Goal: Transaction & Acquisition: Book appointment/travel/reservation

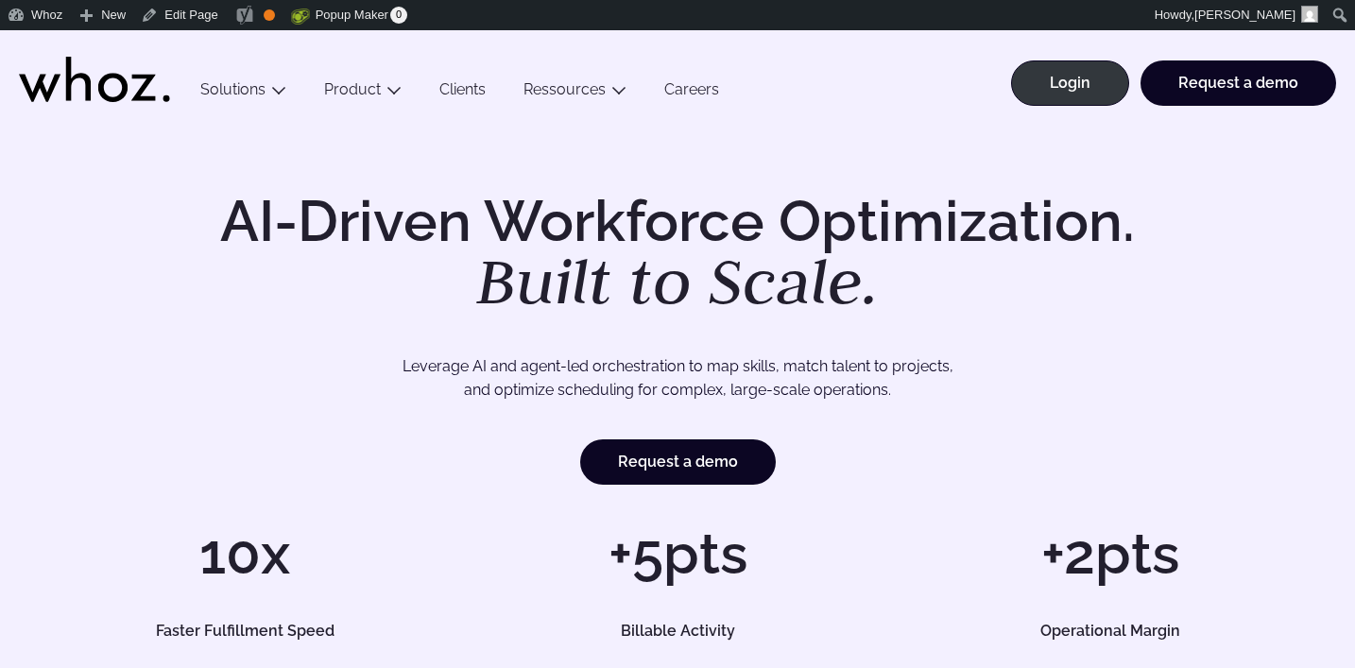
click at [1225, 109] on li "Request a demo" at bounding box center [1233, 92] width 207 height 64
click at [1233, 92] on link "Request a demo" at bounding box center [1239, 82] width 196 height 45
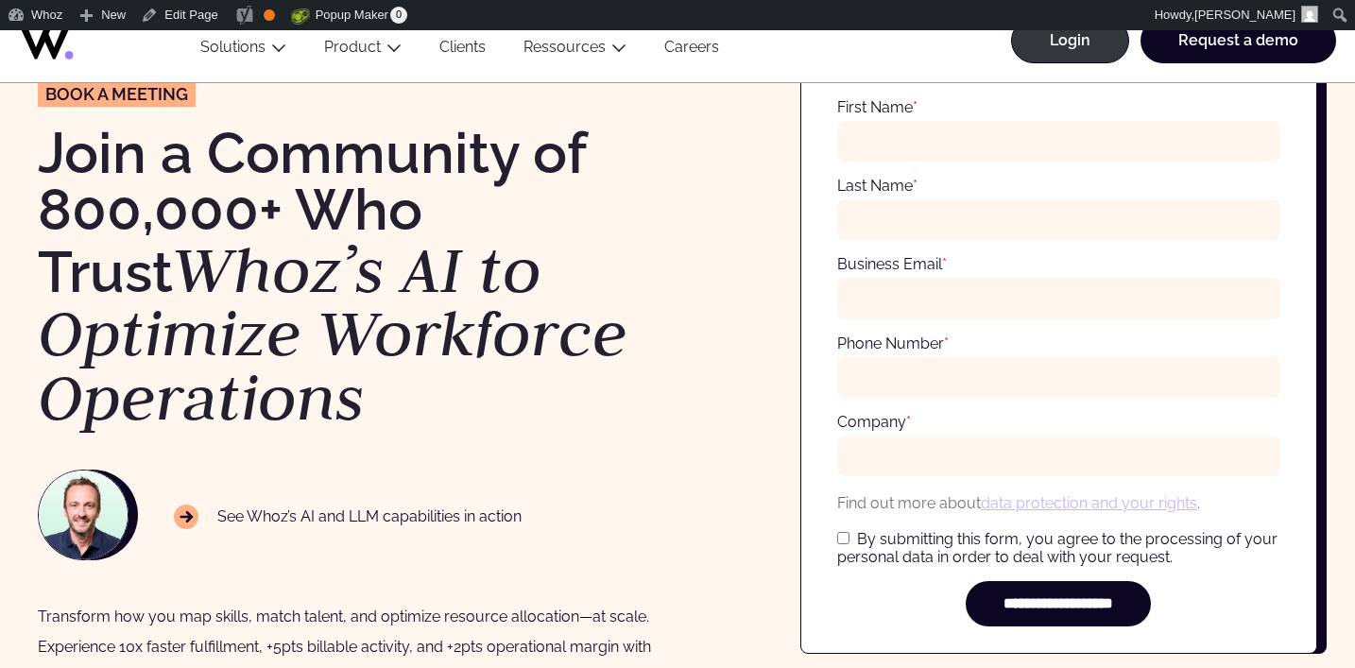
scroll to position [178, 0]
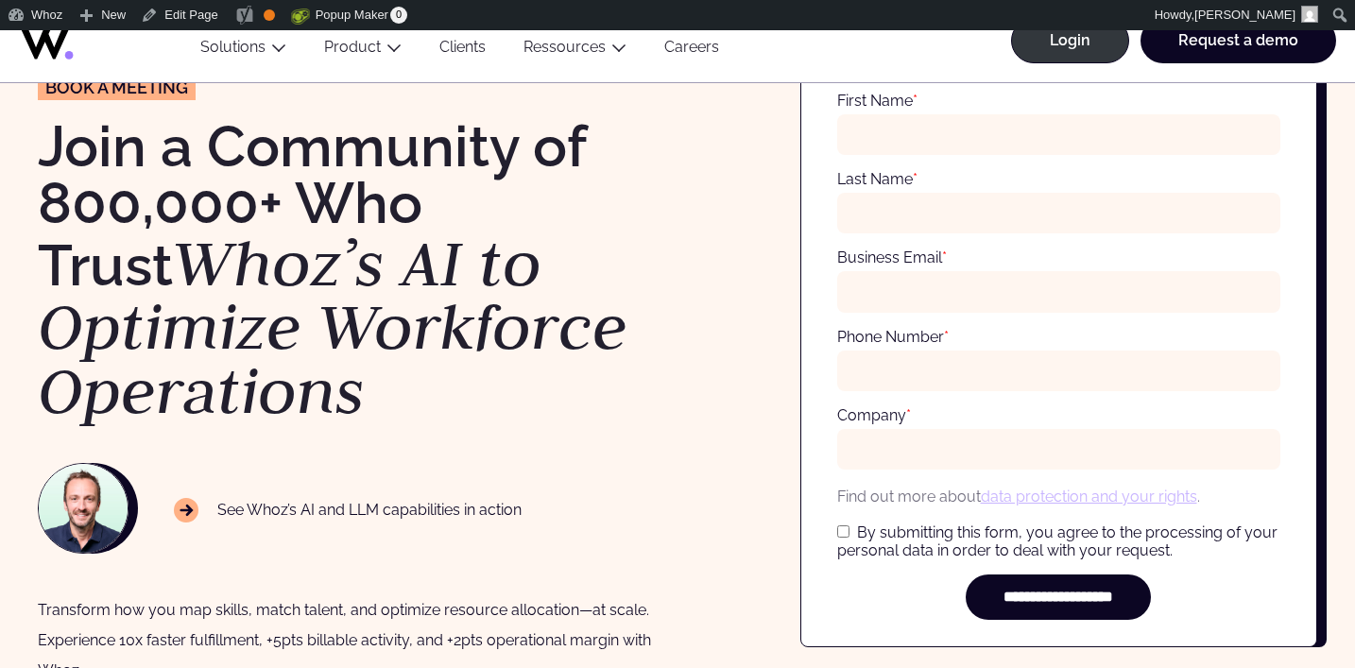
click at [610, 253] on h1 "Join a Community of 800,000+ Who Trust Whoz’s AI to Optimize Workforce Operatio…" at bounding box center [348, 270] width 621 height 305
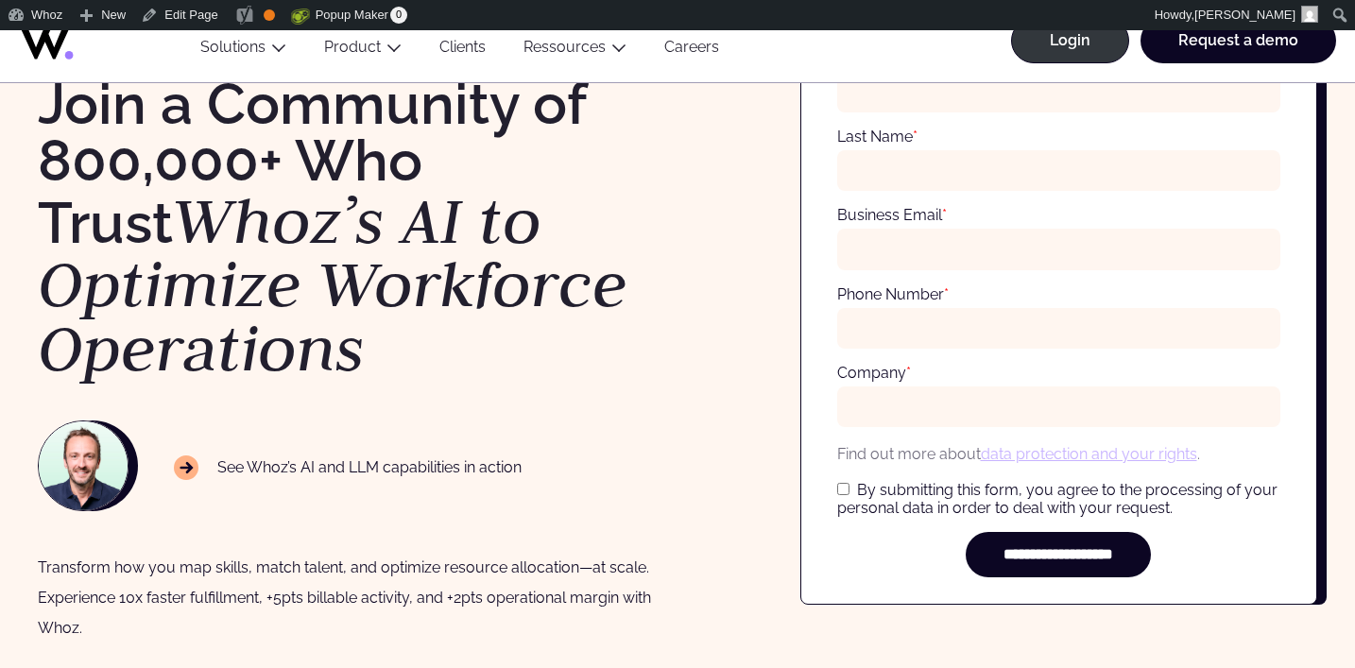
scroll to position [221, 0]
click at [1008, 449] on link "data protection and your rights" at bounding box center [1089, 453] width 216 height 18
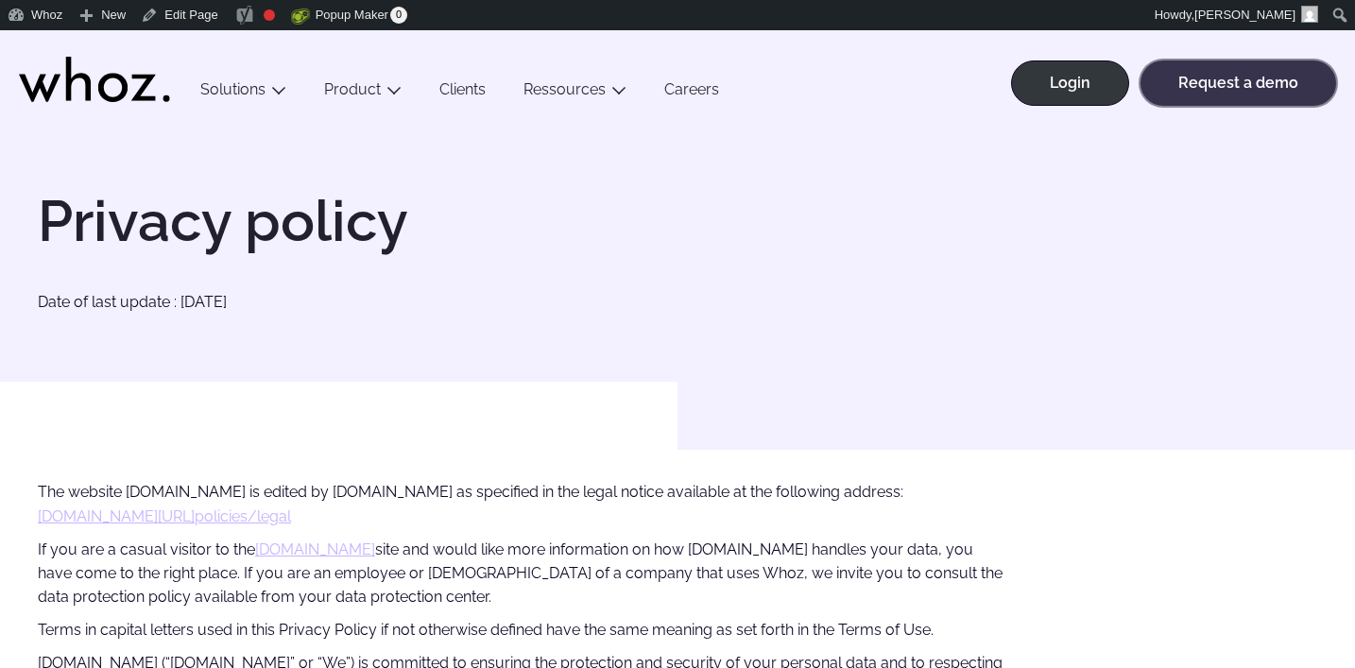
click at [1222, 98] on link "Request a demo" at bounding box center [1239, 82] width 196 height 45
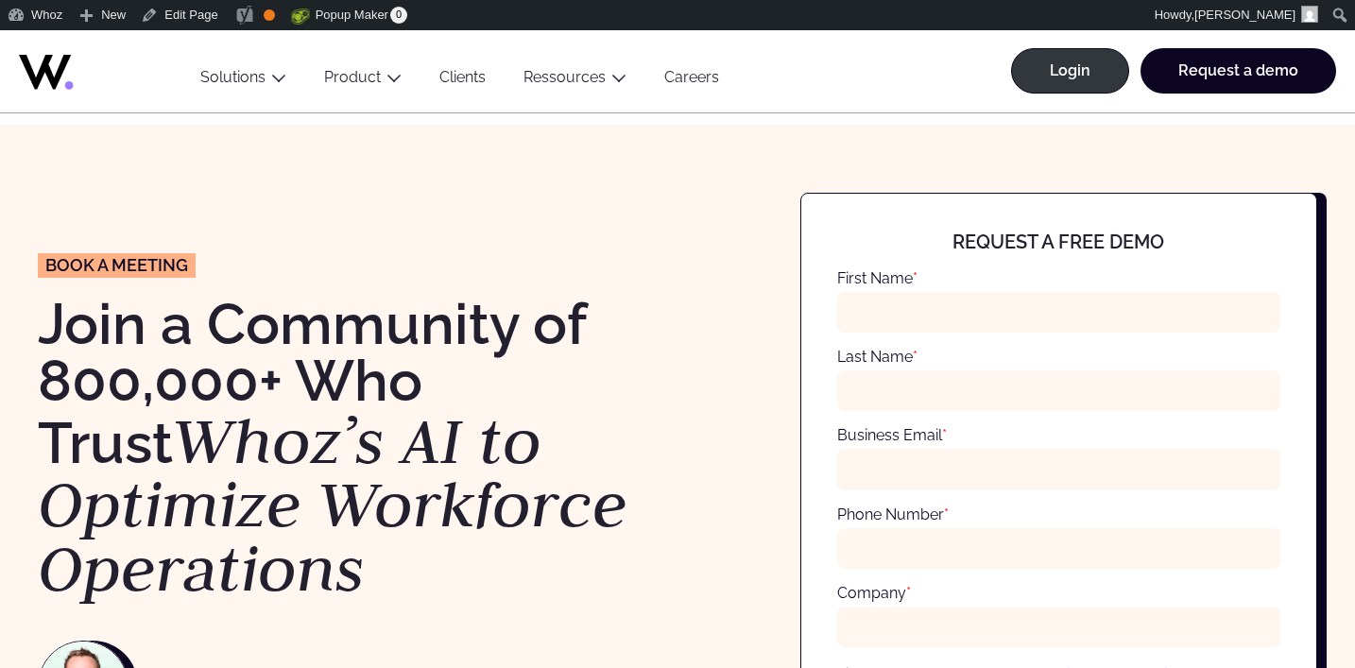
scroll to position [388, 0]
